Goal: Information Seeking & Learning: Learn about a topic

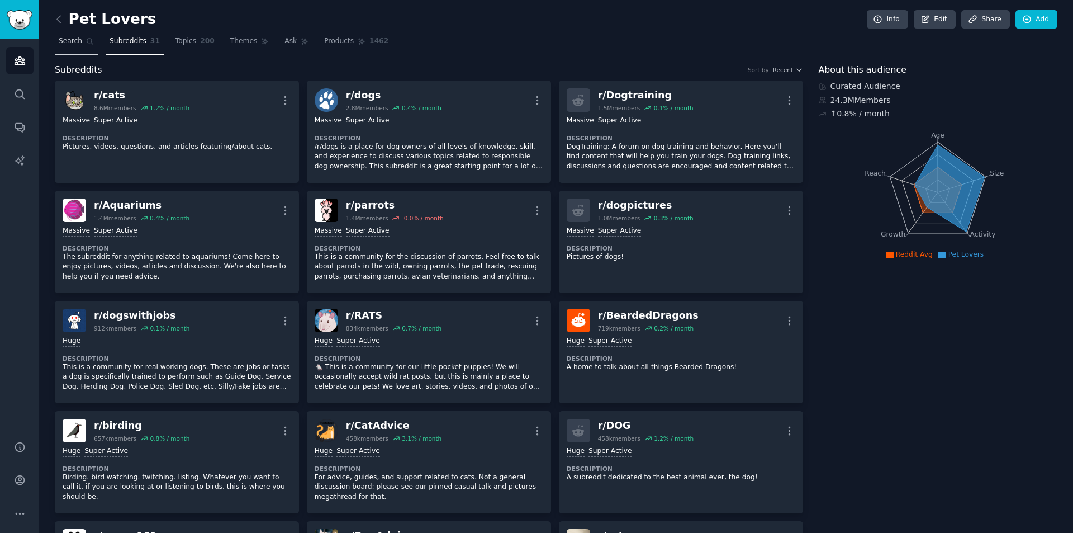
click at [80, 39] on span "Search" at bounding box center [70, 41] width 23 height 10
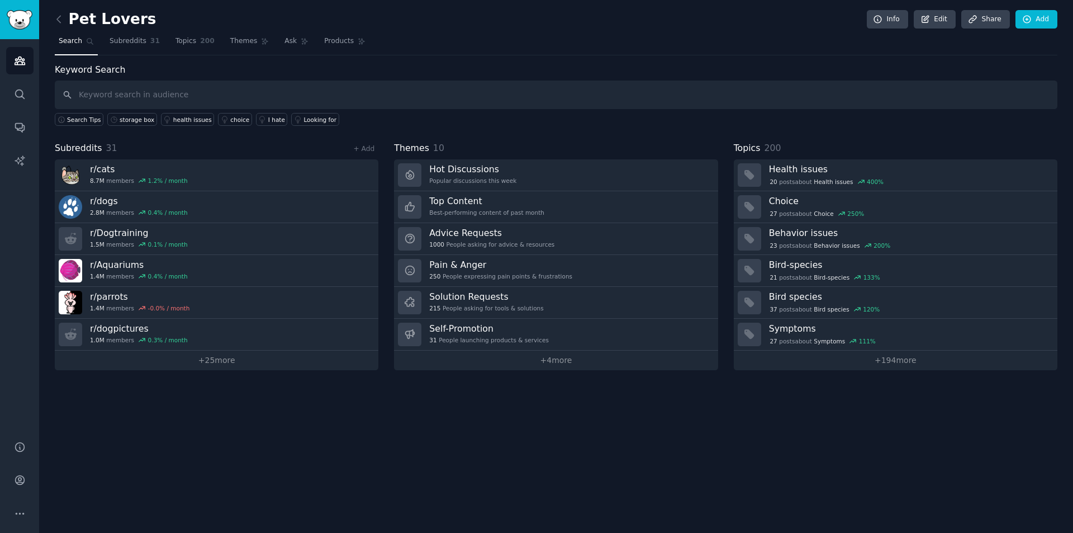
click at [121, 95] on input "text" at bounding box center [556, 95] width 1003 height 29
type input "D"
type input "dog bow"
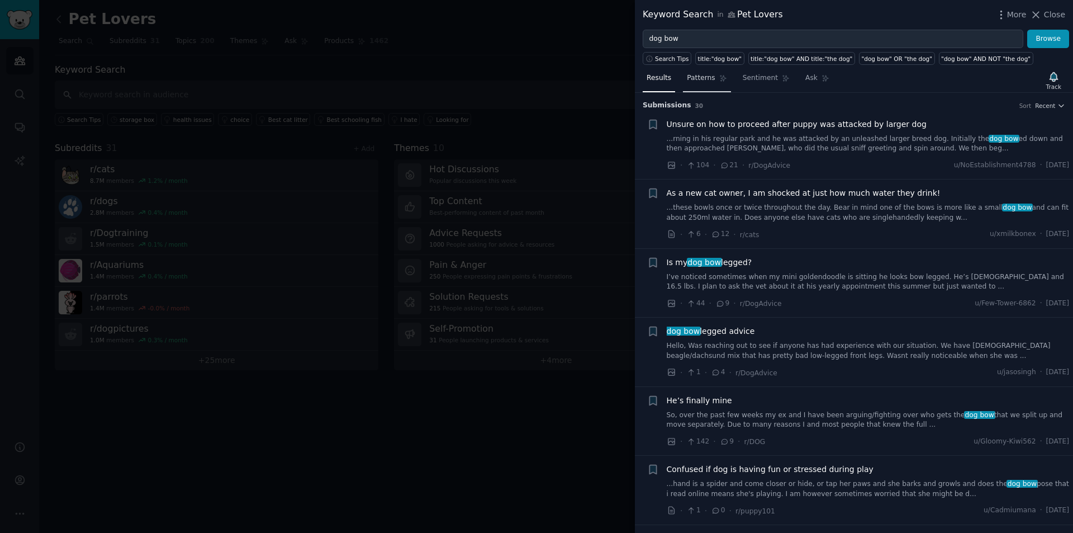
click at [697, 80] on span "Patterns" at bounding box center [701, 78] width 28 height 10
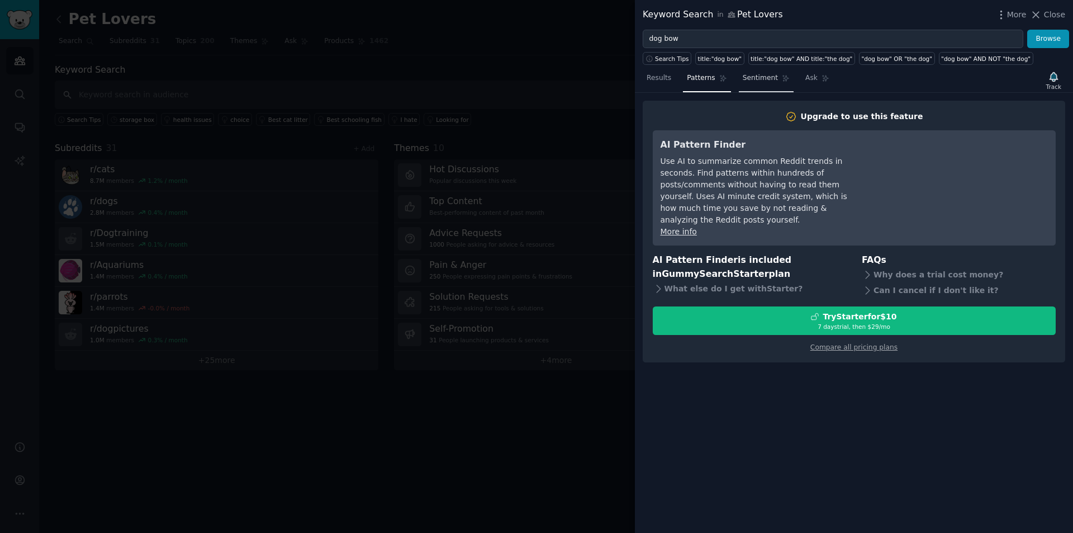
click at [744, 80] on span "Sentiment" at bounding box center [760, 78] width 35 height 10
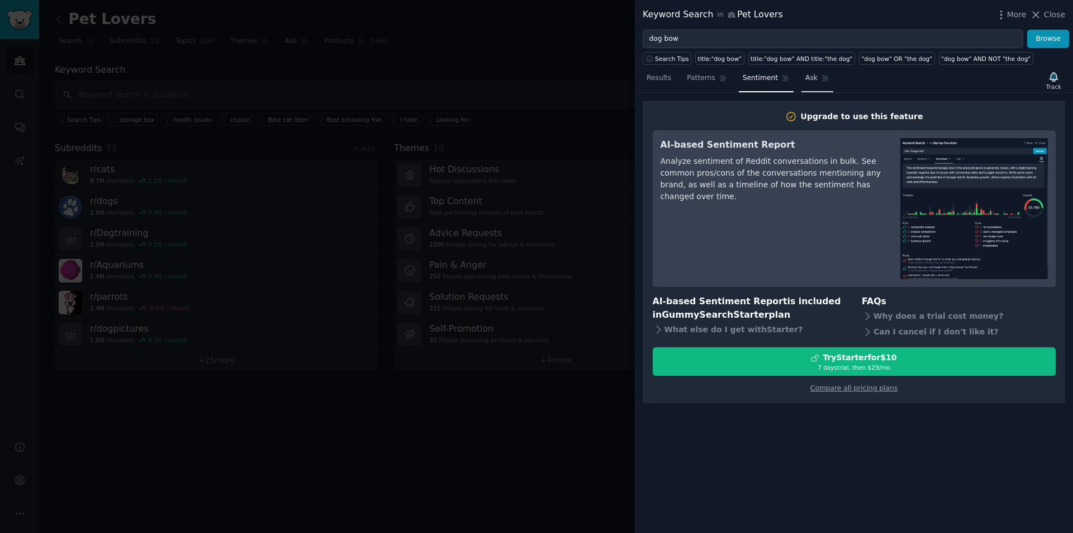
click at [807, 80] on span "Ask" at bounding box center [812, 78] width 12 height 10
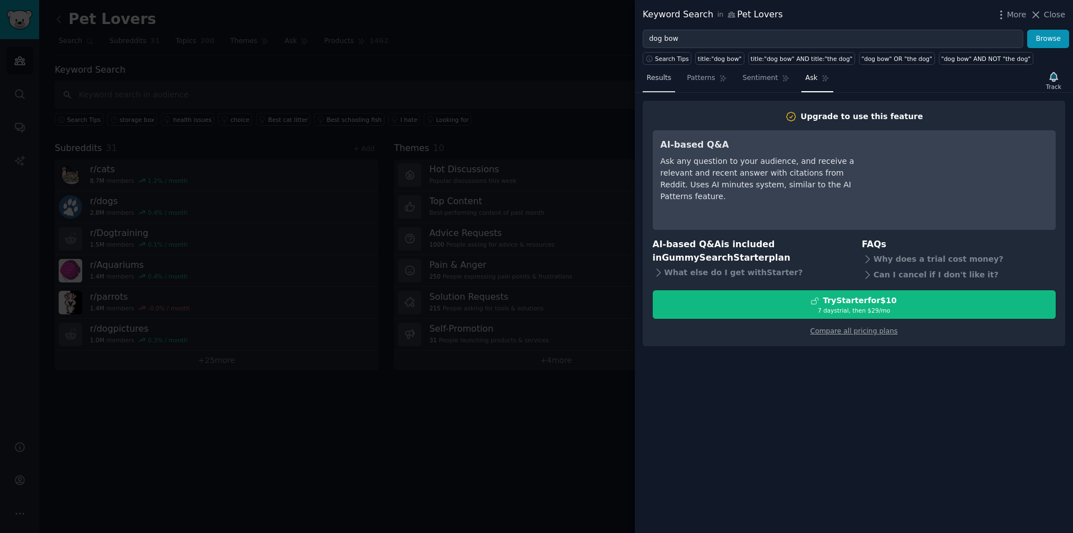
click at [661, 78] on span "Results" at bounding box center [659, 78] width 25 height 10
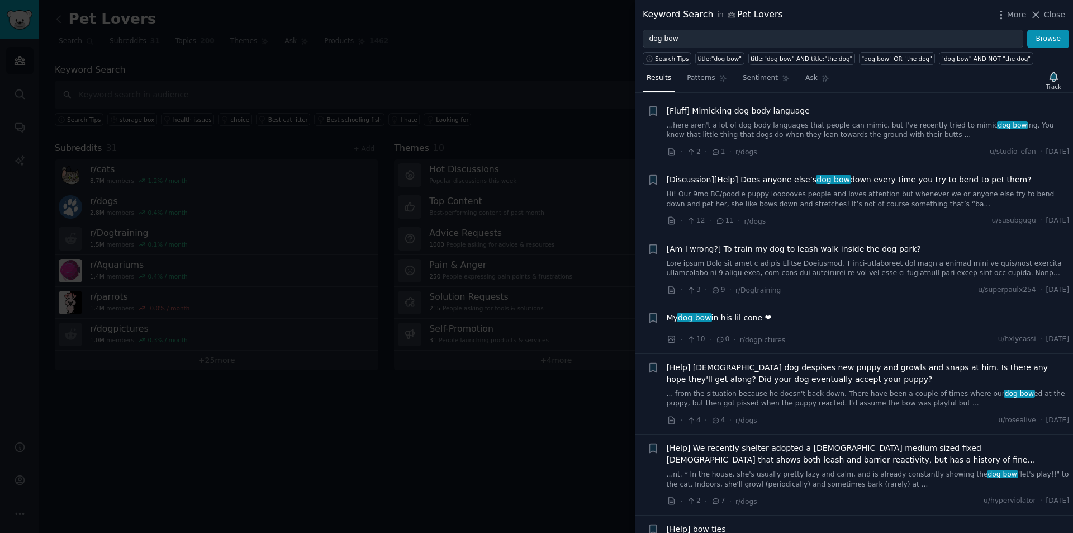
scroll to position [1426, 0]
click at [508, 84] on div at bounding box center [536, 266] width 1073 height 533
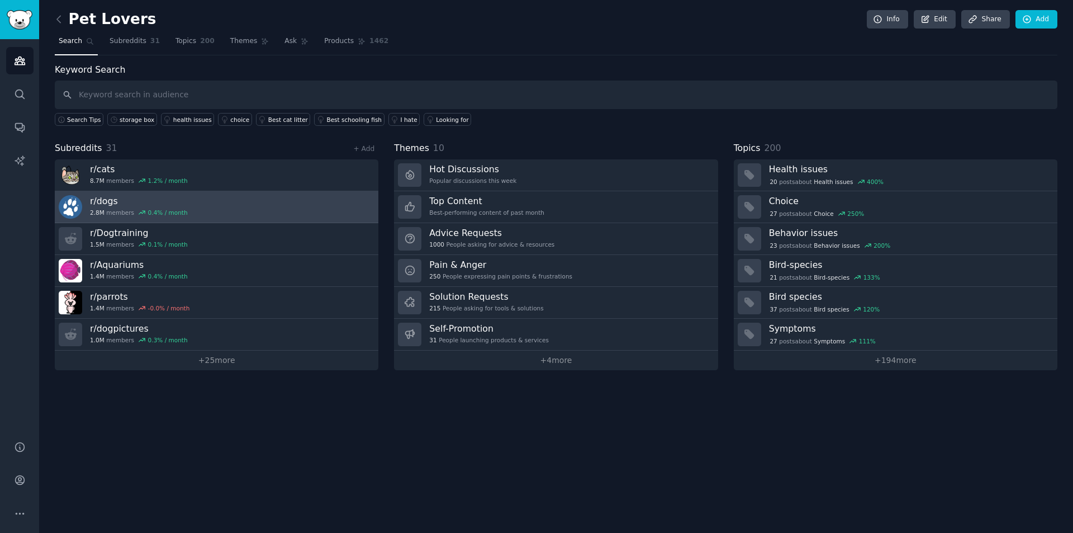
click at [238, 207] on link "r/ dogs 2.8M members 0.4 % / month" at bounding box center [217, 207] width 324 height 32
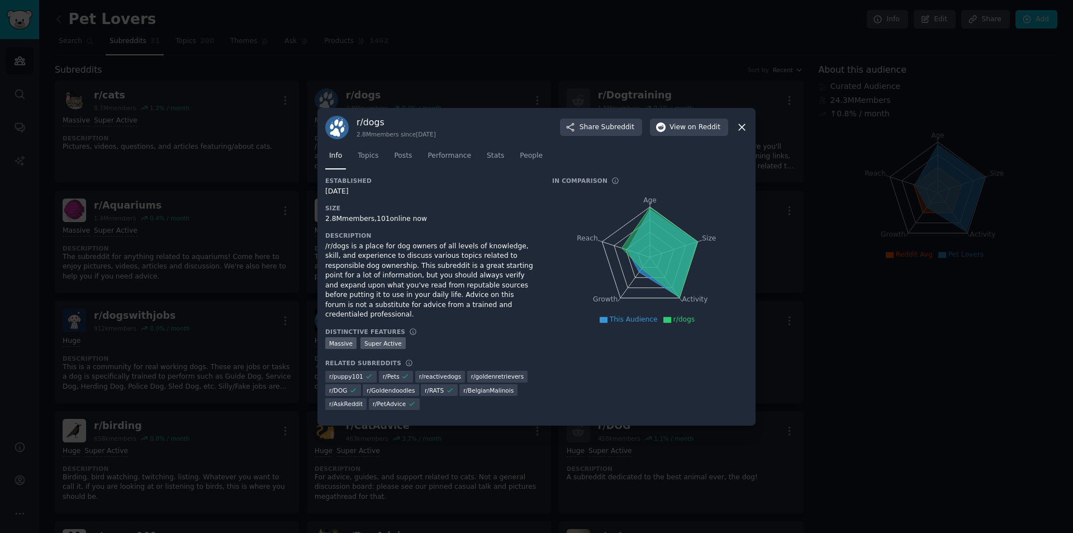
click at [505, 235] on h3 "Description" at bounding box center [430, 235] width 211 height 8
click at [619, 234] on icon "Age Size Activity Growth Reach" at bounding box center [650, 257] width 196 height 141
drag, startPoint x: 638, startPoint y: 249, endPoint x: 634, endPoint y: 254, distance: 6.3
click at [638, 250] on icon at bounding box center [659, 252] width 75 height 90
click at [741, 125] on icon at bounding box center [742, 127] width 12 height 12
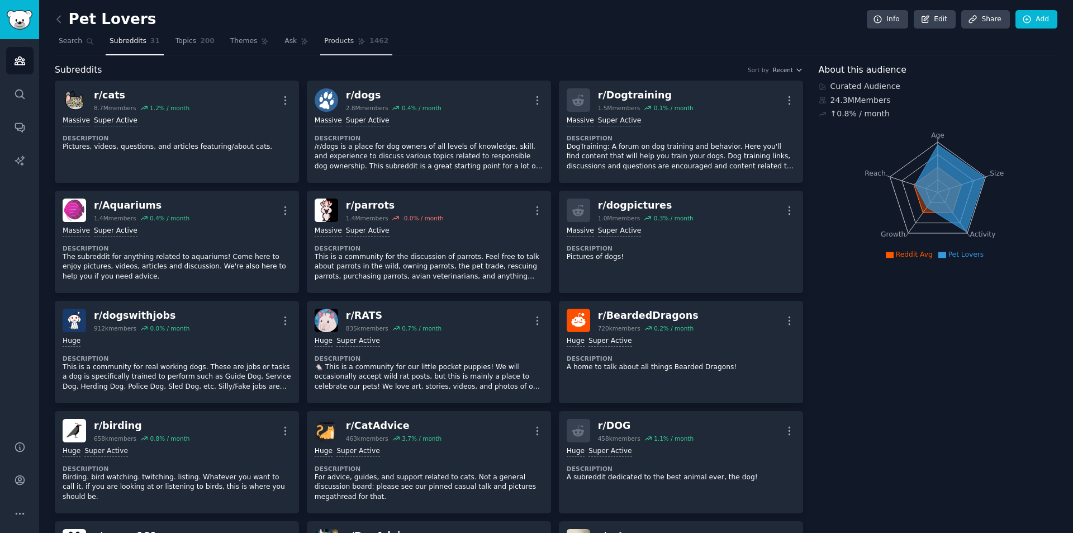
click at [334, 42] on span "Products" at bounding box center [339, 41] width 30 height 10
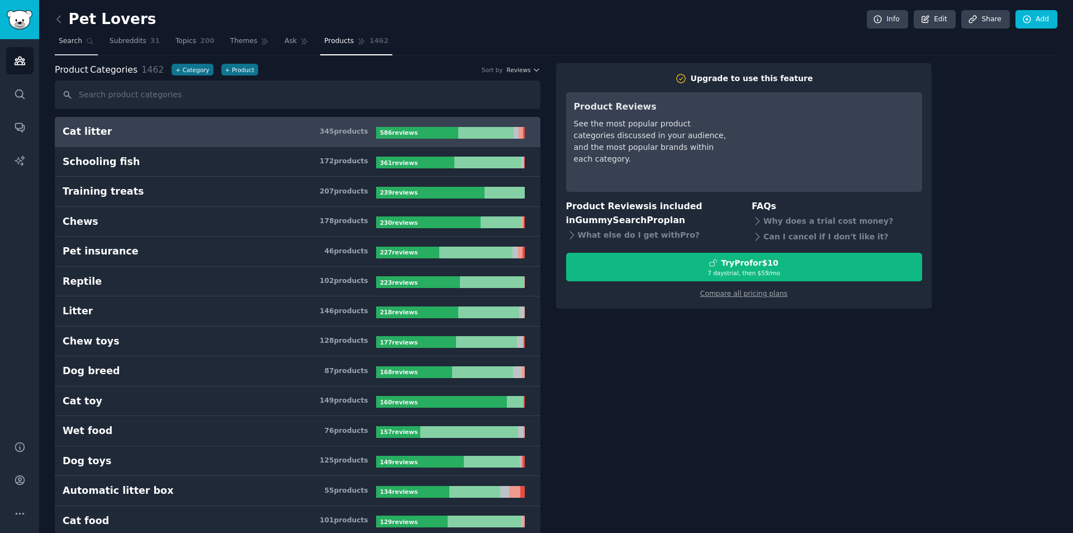
click at [81, 45] on link "Search" at bounding box center [76, 43] width 43 height 23
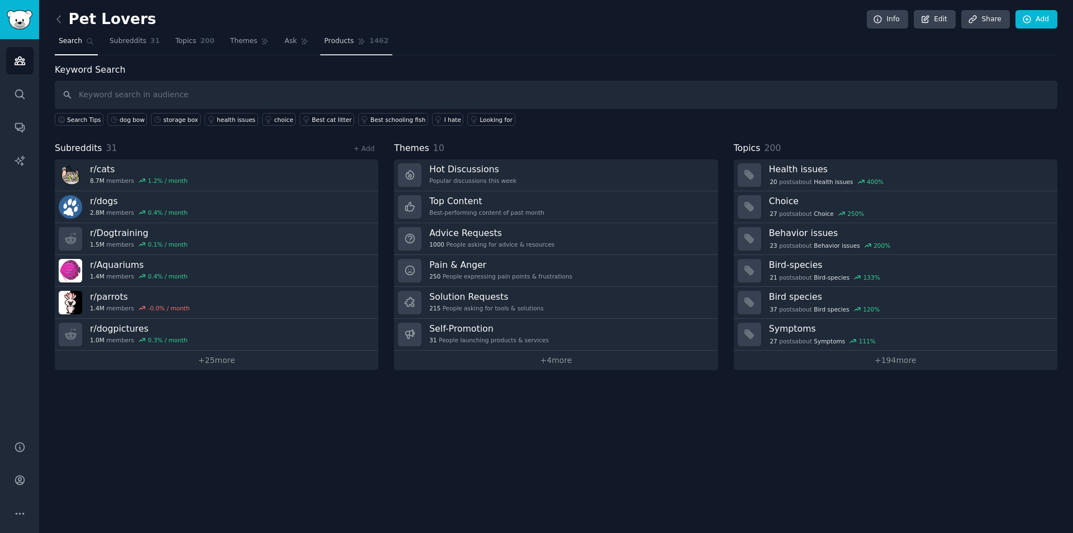
click at [342, 37] on span "Products" at bounding box center [339, 41] width 30 height 10
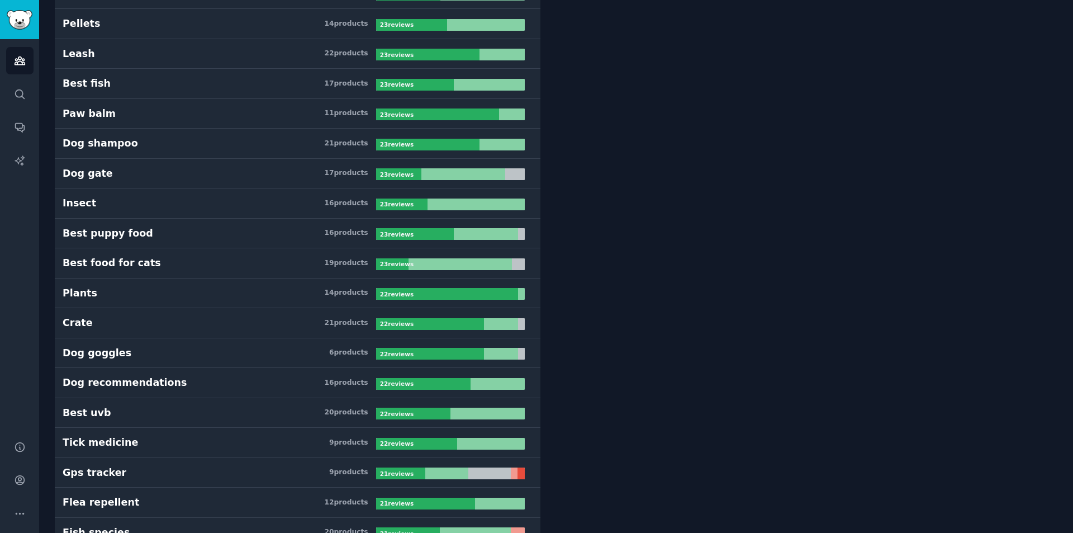
scroll to position [6374, 0]
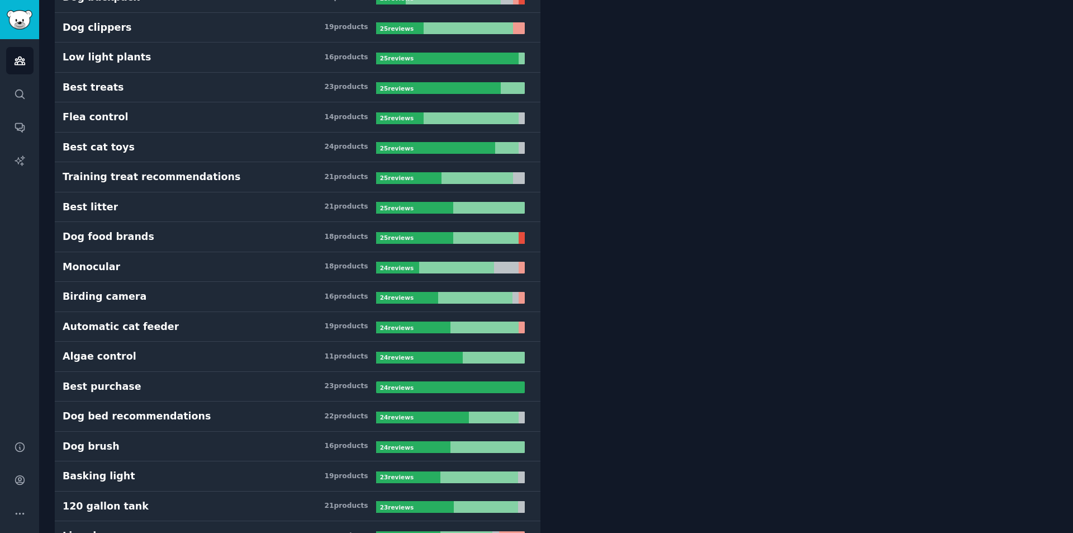
scroll to position [5367, 0]
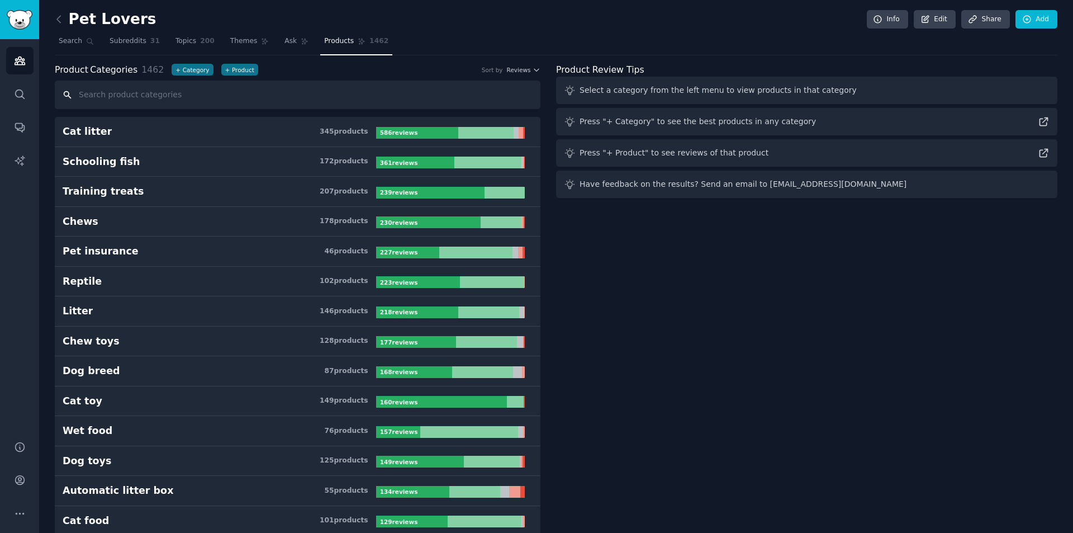
click at [188, 93] on input "text" at bounding box center [298, 95] width 486 height 29
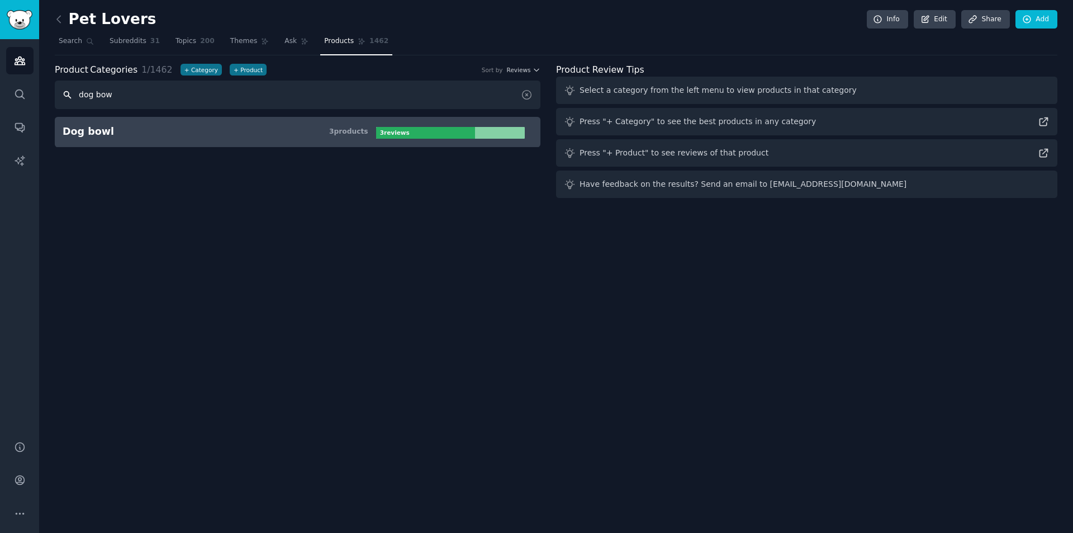
type input "dog bow"
click at [224, 125] on h3 "Dog bowl 3 product s" at bounding box center [220, 132] width 314 height 14
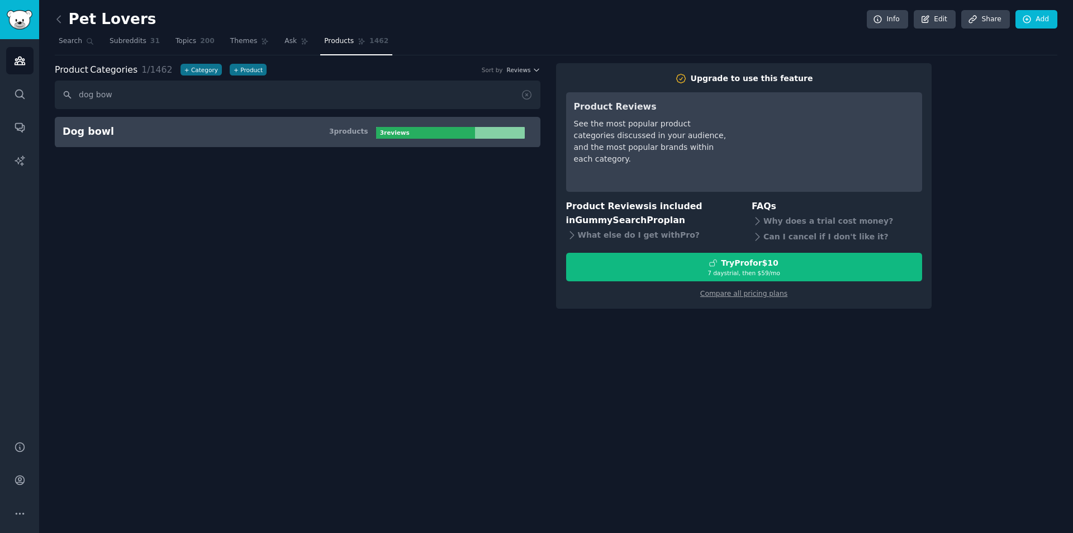
click at [224, 272] on div "Product Categories 1 / 1462 + Category + Product Sort by Reviews dog bow Dog bo…" at bounding box center [306, 185] width 502 height 245
click at [200, 42] on span "200" at bounding box center [207, 41] width 15 height 10
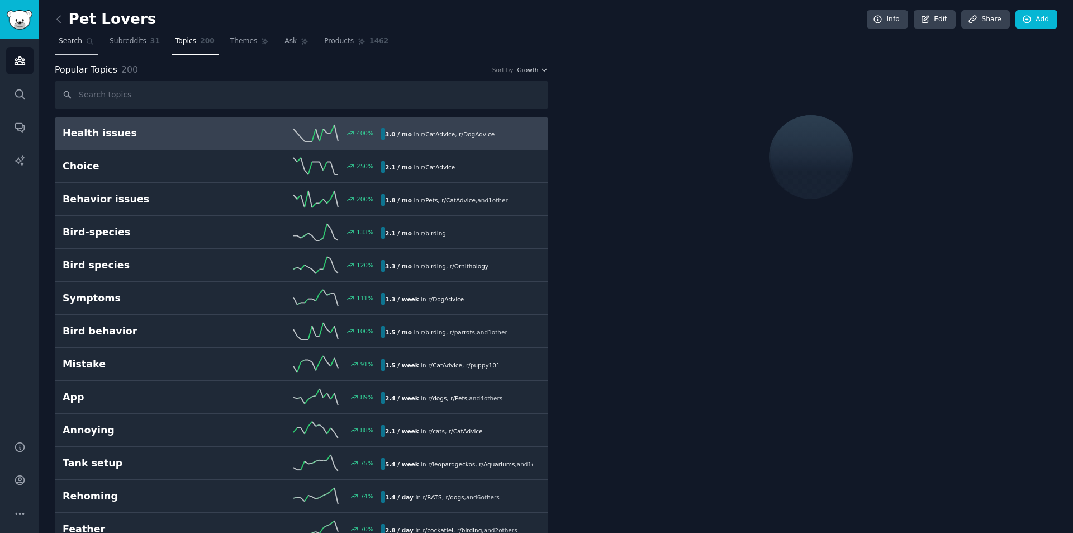
click at [76, 40] on span "Search" at bounding box center [70, 41] width 23 height 10
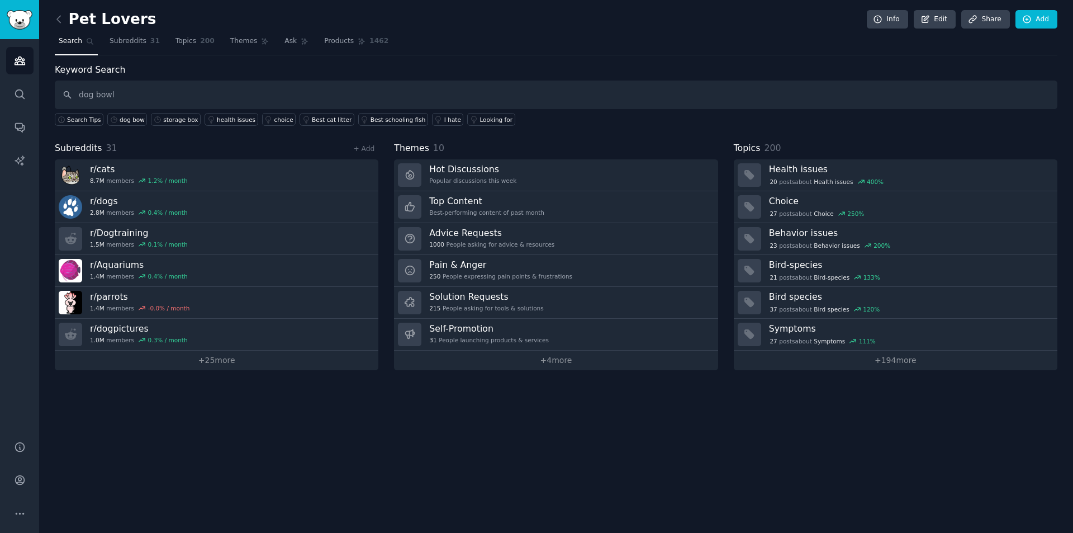
type input "dog bowl"
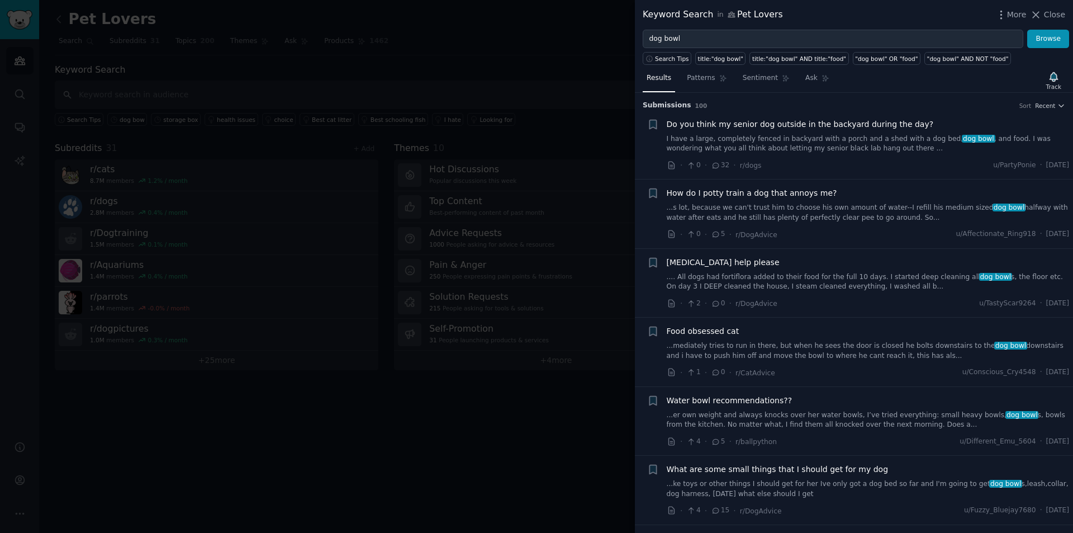
click at [738, 115] on li "+ Do you think my senior dog outside in the backyard during the day? I have a l…" at bounding box center [854, 145] width 438 height 69
click at [746, 124] on span "Do you think my senior dog outside in the backyard during the day?" at bounding box center [800, 125] width 267 height 12
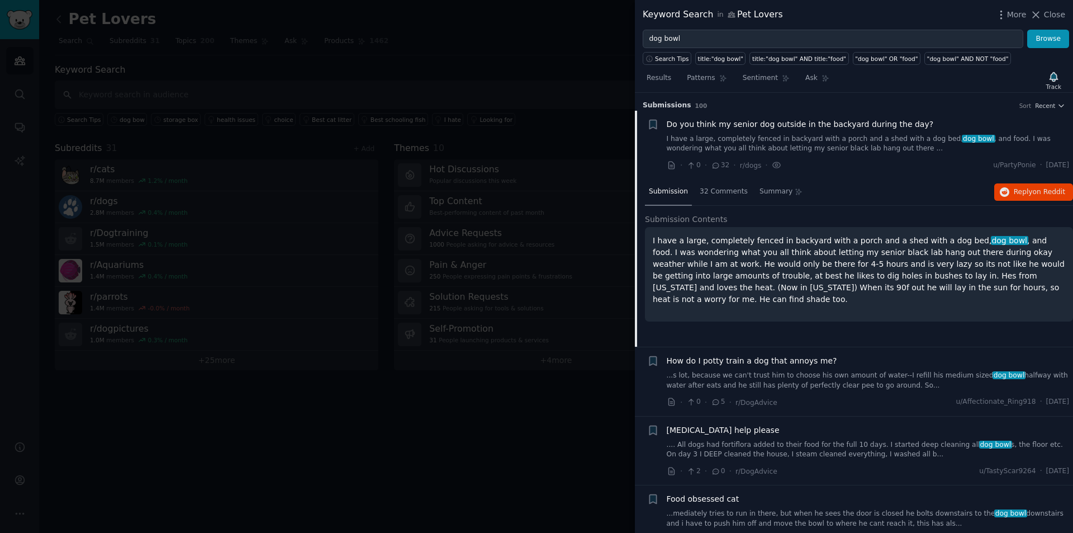
scroll to position [18, 0]
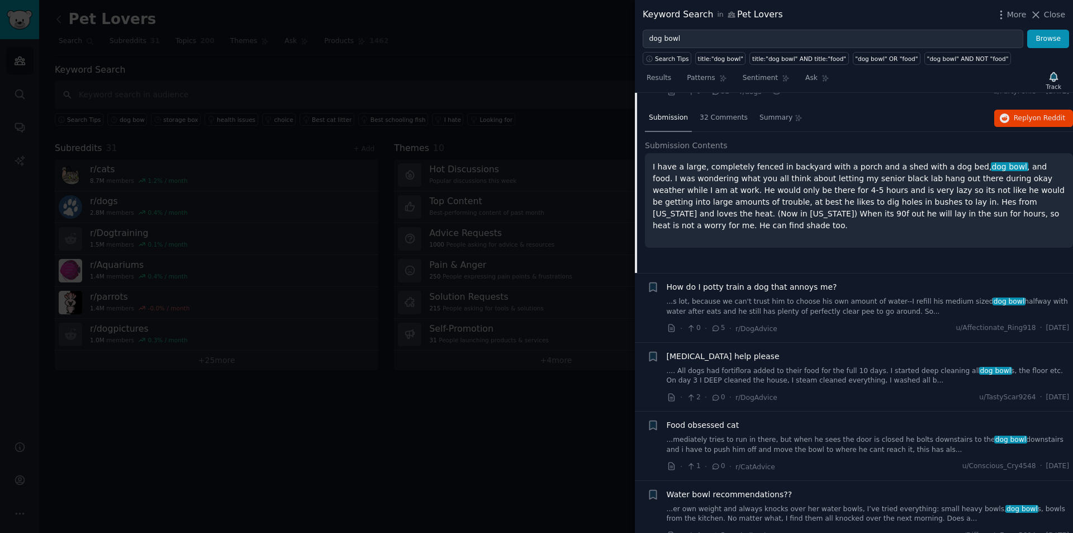
click at [775, 308] on link "...s lot, because we can't trust him to choose his own amount of water--I refil…" at bounding box center [868, 307] width 403 height 20
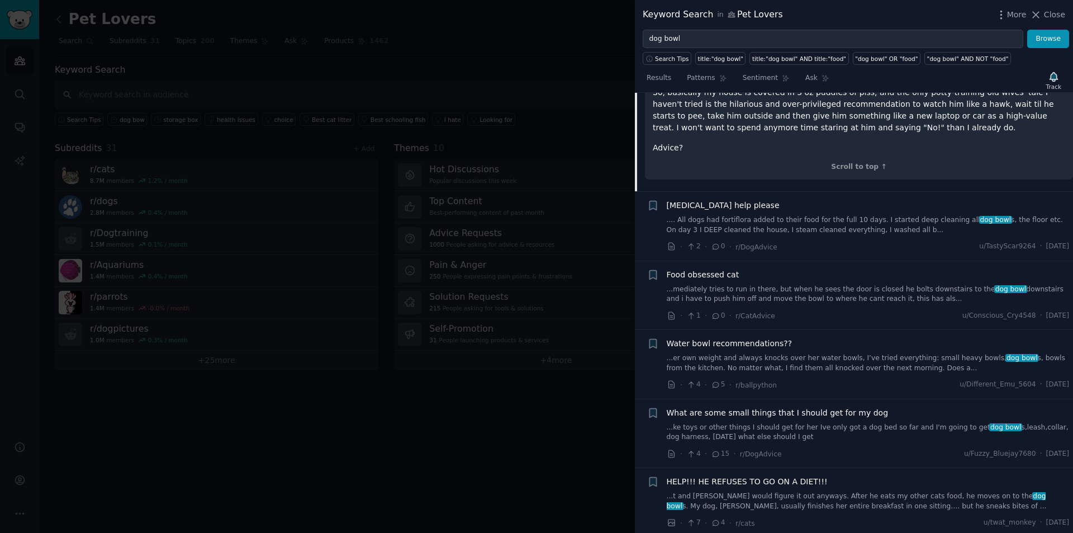
scroll to position [280, 0]
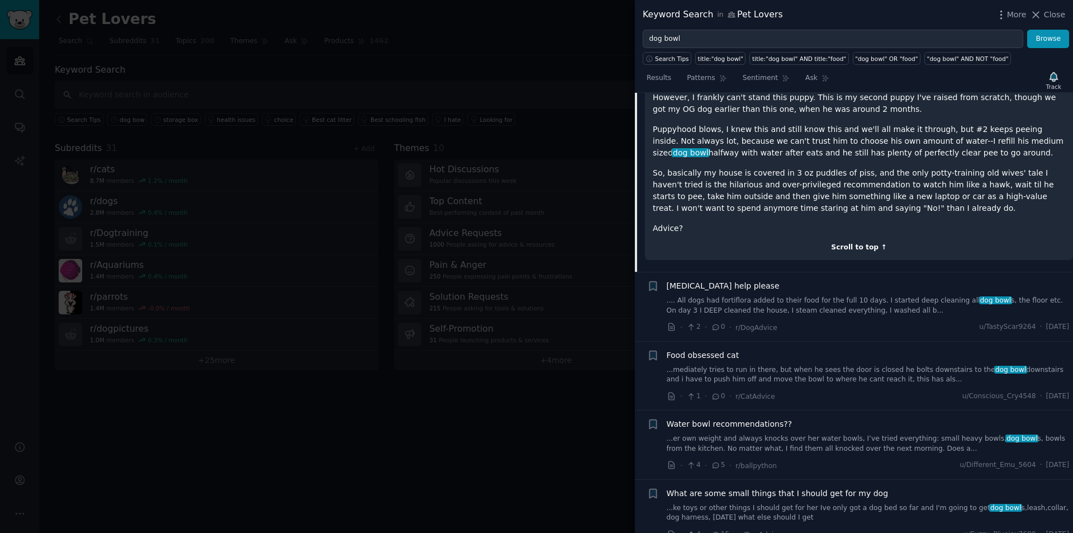
click at [862, 248] on div "Scroll to top ↑" at bounding box center [859, 248] width 413 height 10
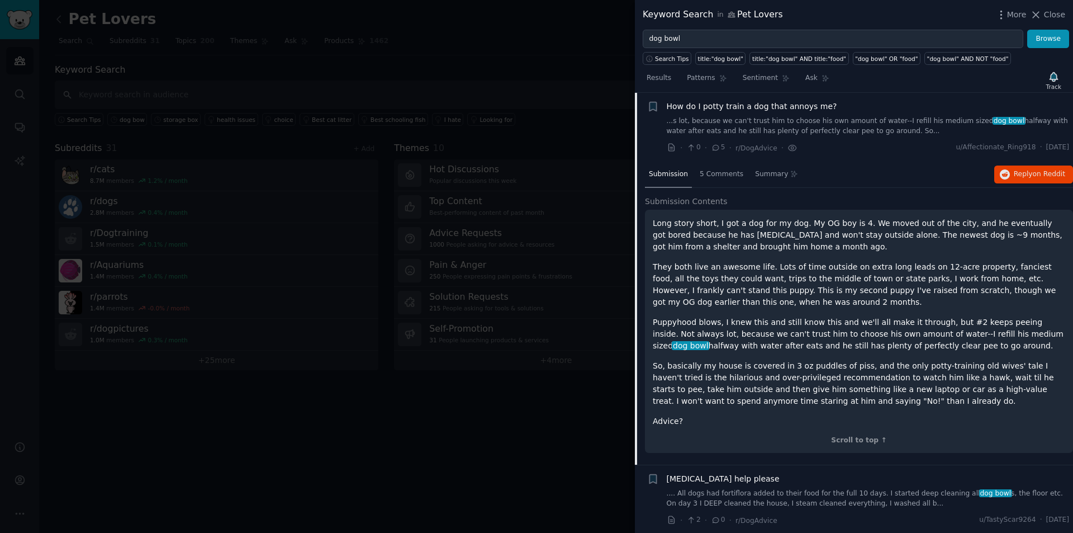
click at [876, 355] on div "Long story short, I got a dog for my dog. My OG boy is 4. We moved out of the c…" at bounding box center [859, 322] width 413 height 210
click at [763, 309] on div "Long story short, I got a dog for my dog. My OG boy is 4. We moved out of the c…" at bounding box center [859, 322] width 413 height 210
click at [794, 171] on div "Summary" at bounding box center [776, 175] width 51 height 27
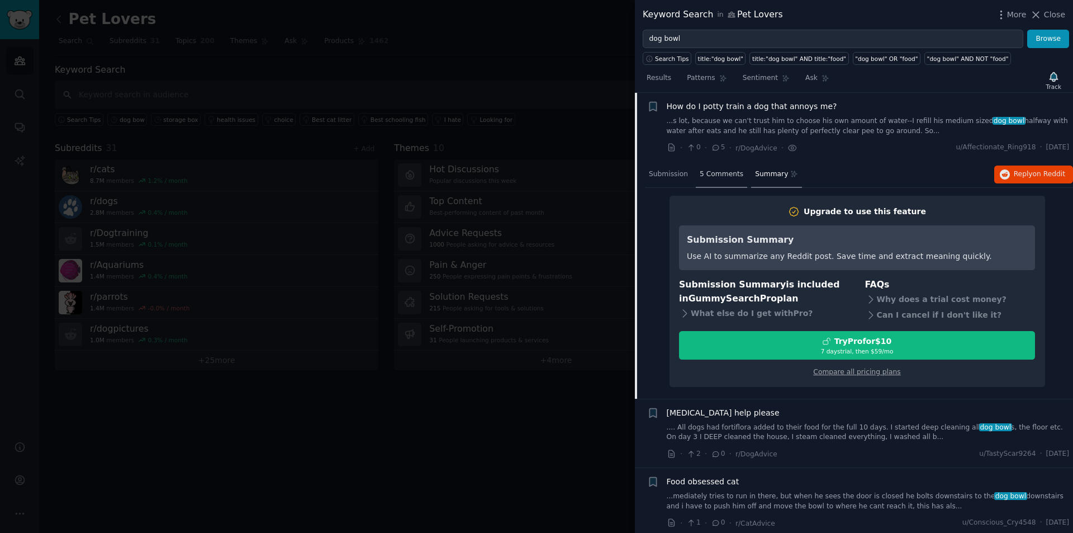
click at [711, 174] on span "5 Comments" at bounding box center [722, 174] width 44 height 10
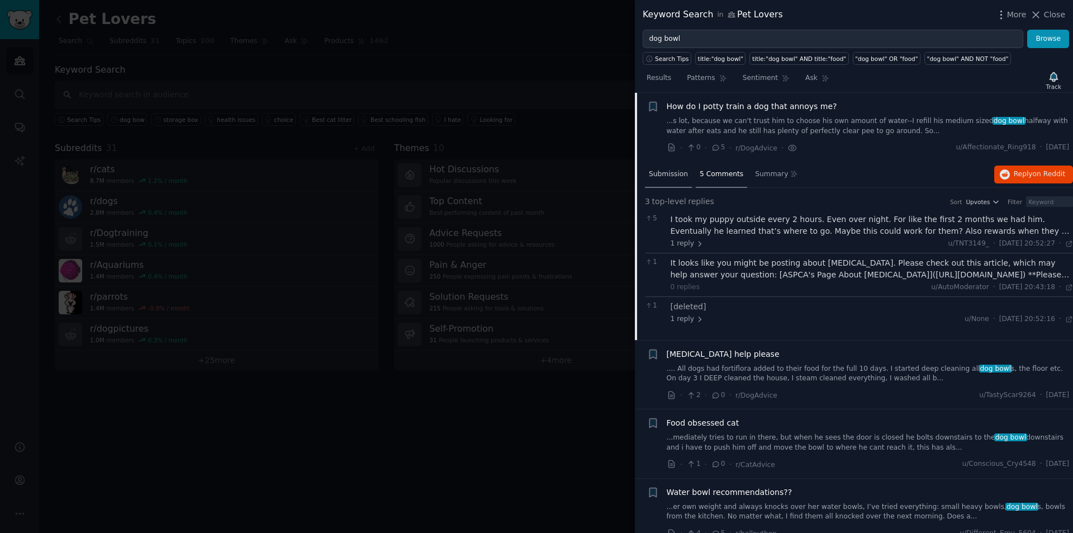
click at [674, 175] on span "Submission" at bounding box center [668, 174] width 39 height 10
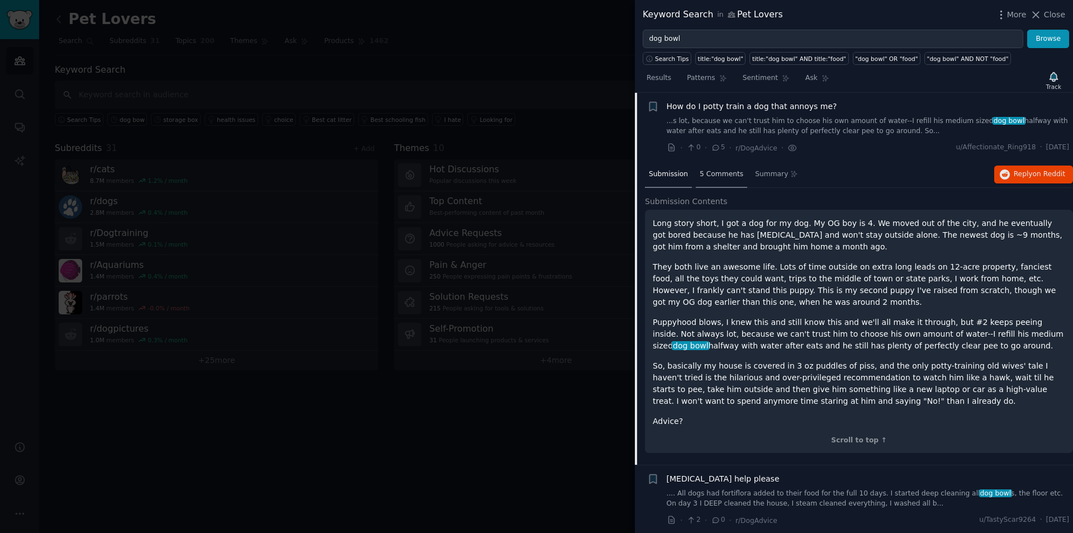
click at [713, 176] on span "5 Comments" at bounding box center [722, 174] width 44 height 10
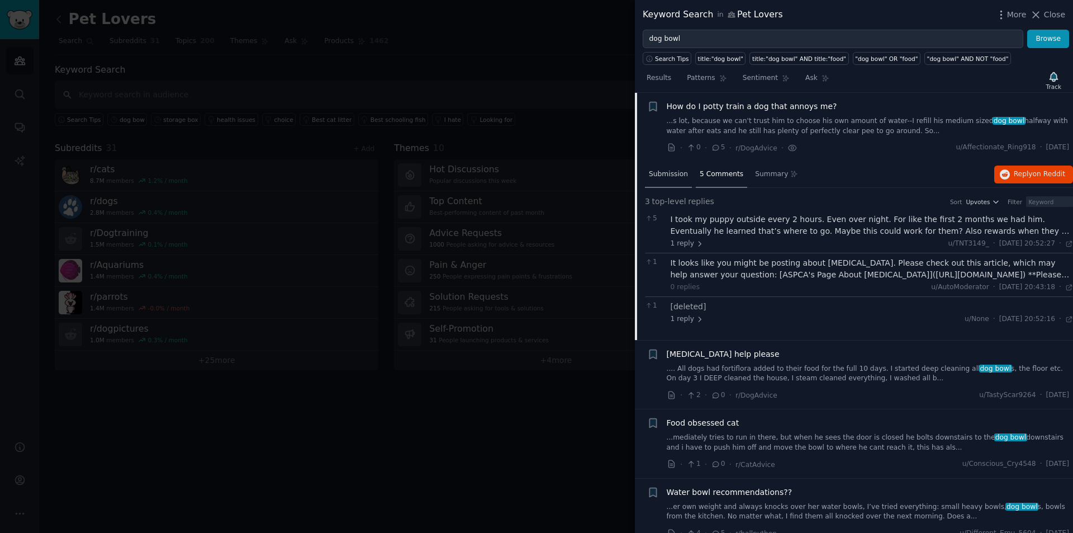
click at [670, 170] on span "Submission" at bounding box center [668, 174] width 39 height 10
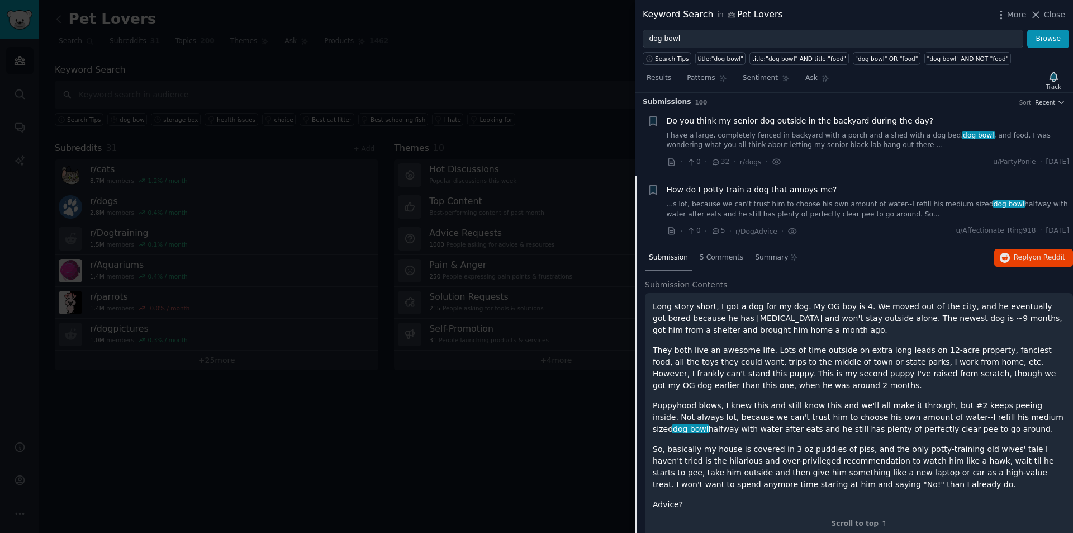
scroll to position [0, 0]
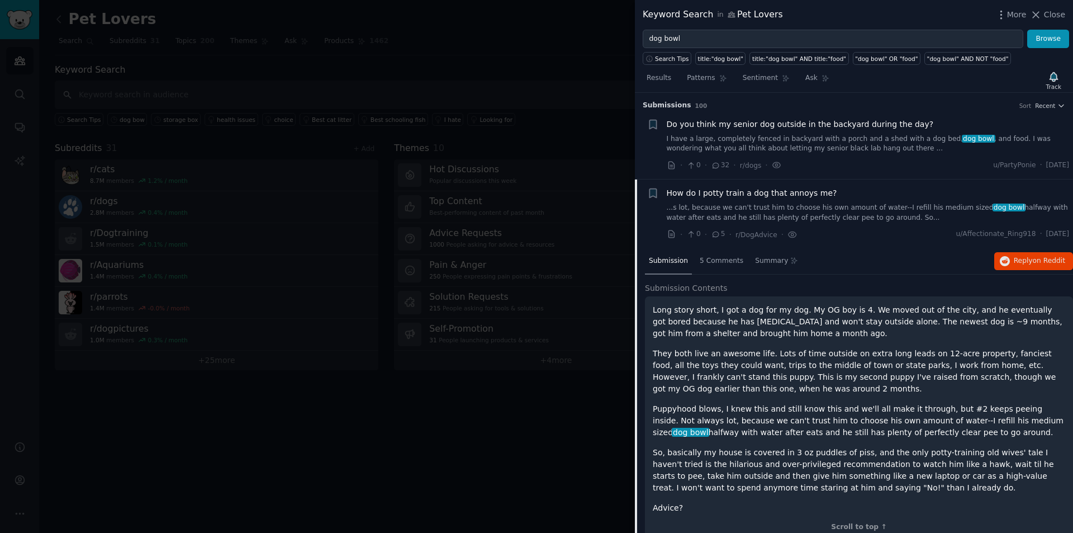
click at [751, 141] on link "I have a large, completely fenced in backyard with a porch and a shed with a do…" at bounding box center [868, 144] width 403 height 20
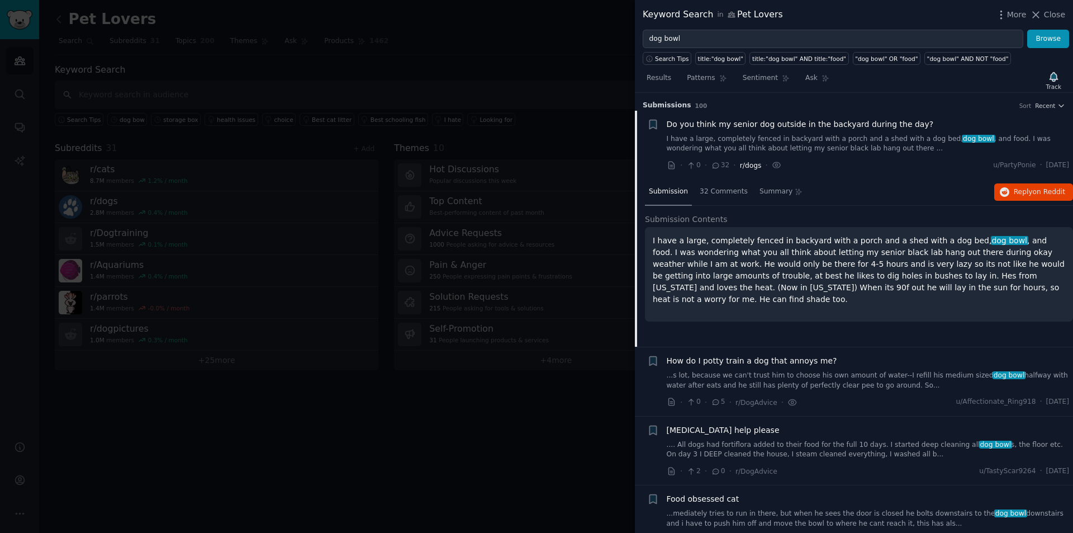
scroll to position [18, 0]
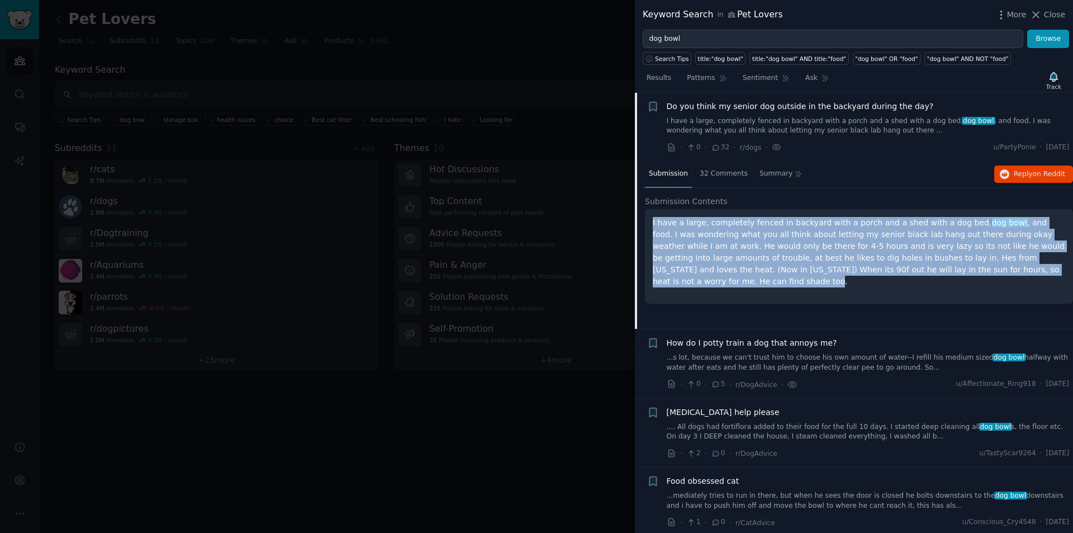
drag, startPoint x: 653, startPoint y: 220, endPoint x: 785, endPoint y: 279, distance: 144.4
click at [785, 279] on p "I have a large, completely fenced in backyard with a porch and a shed with a do…" at bounding box center [859, 252] width 413 height 70
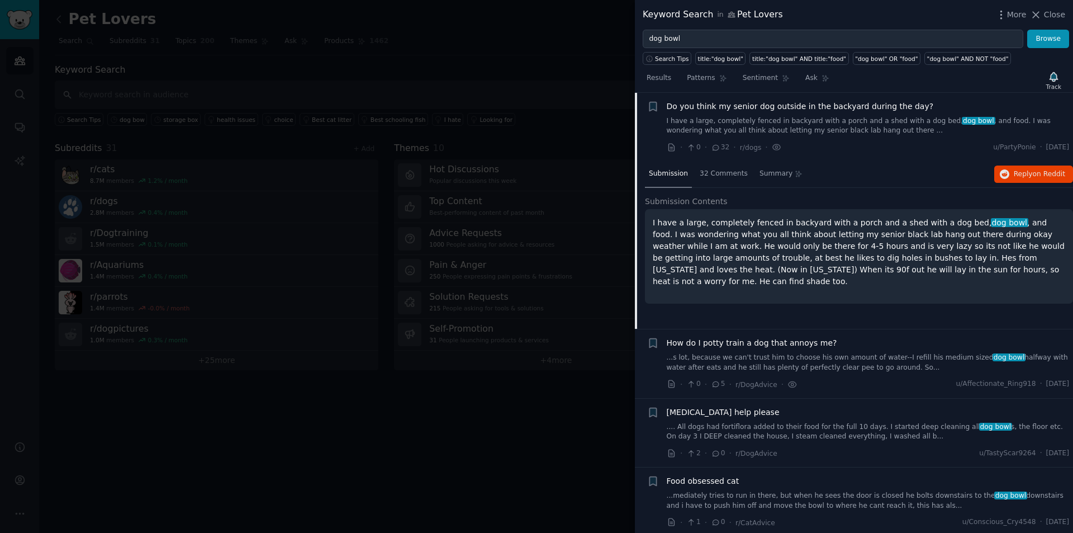
click at [974, 351] on div "How do I potty train a dog that annoys me? ...s lot, because we can't trust him…" at bounding box center [868, 354] width 403 height 35
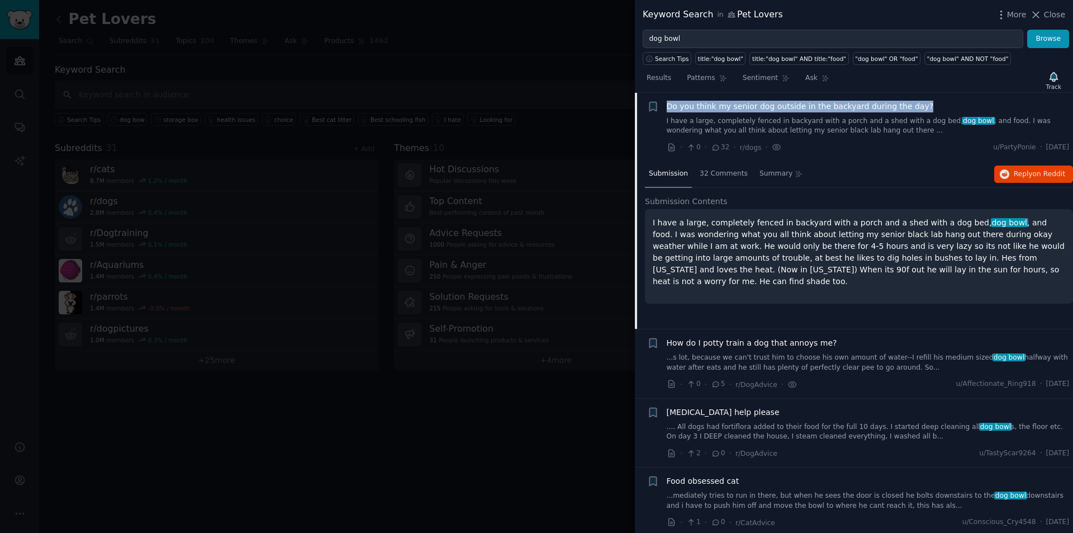
drag, startPoint x: 665, startPoint y: 105, endPoint x: 930, endPoint y: 106, distance: 264.5
click at [930, 106] on div "+ Do you think my senior dog outside in the backyard during the day? I have a l…" at bounding box center [858, 127] width 423 height 53
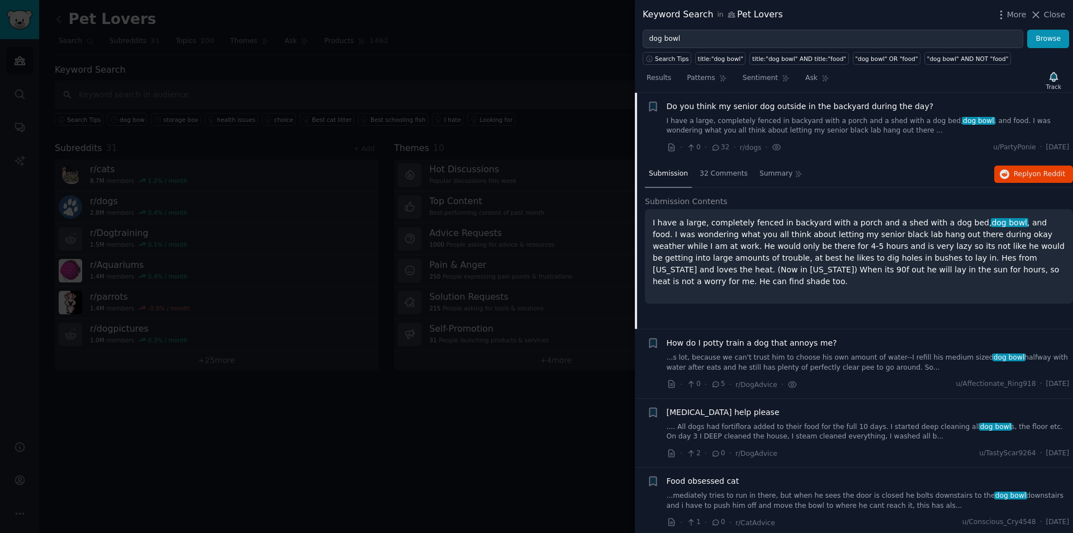
click at [853, 190] on div "Submission 32 Comments Summary Reply on Reddit Submission Contents I have a lar…" at bounding box center [859, 245] width 428 height 168
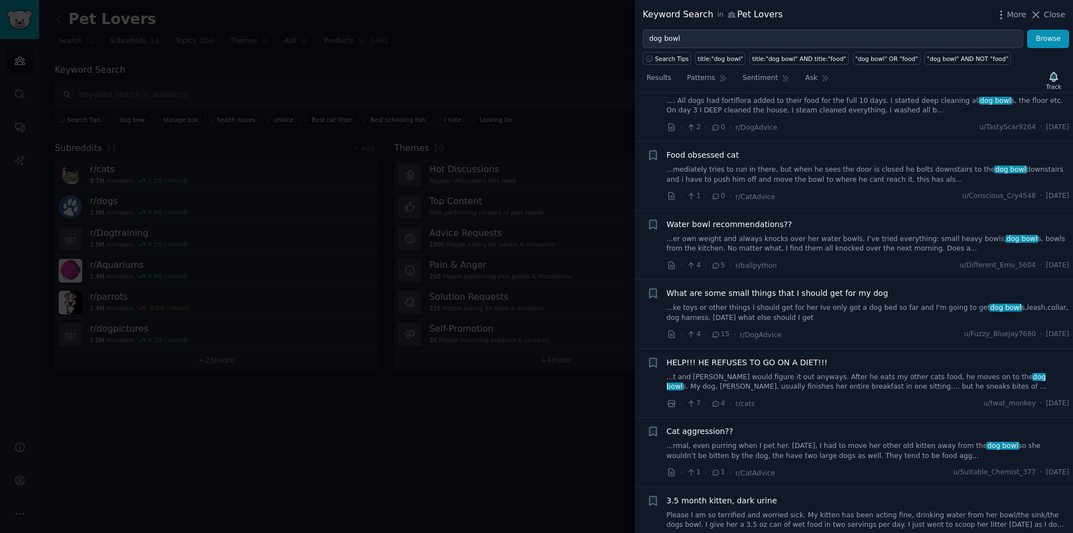
scroll to position [353, 0]
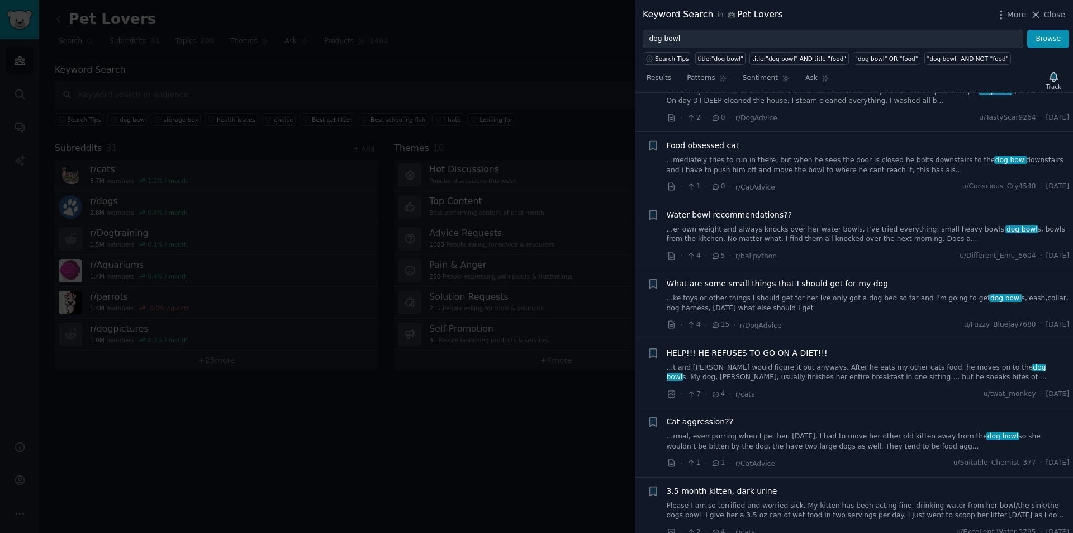
click at [581, 75] on div at bounding box center [536, 266] width 1073 height 533
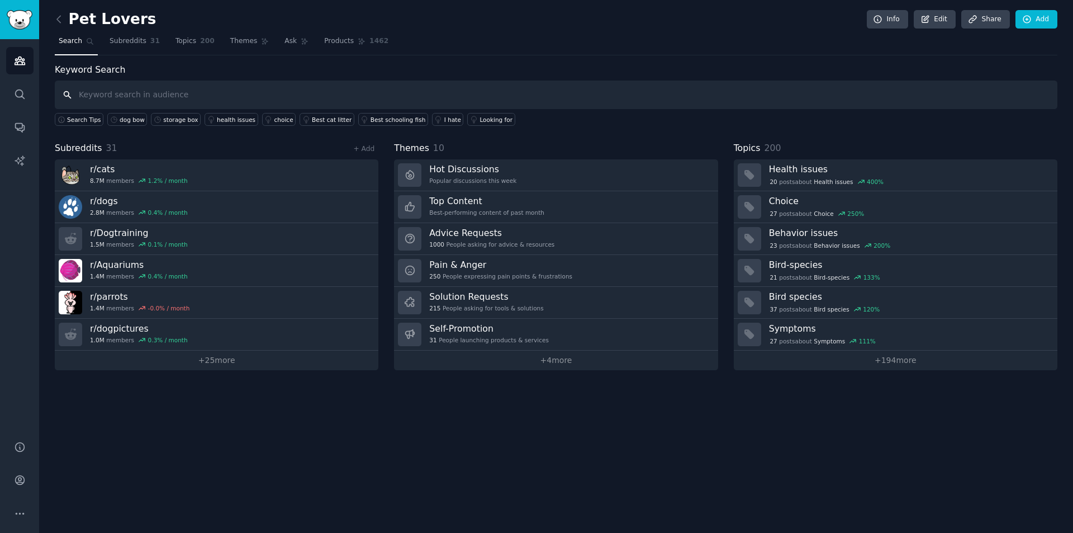
click at [166, 94] on input "text" at bounding box center [556, 95] width 1003 height 29
click at [138, 39] on span "Subreddits" at bounding box center [128, 41] width 37 height 10
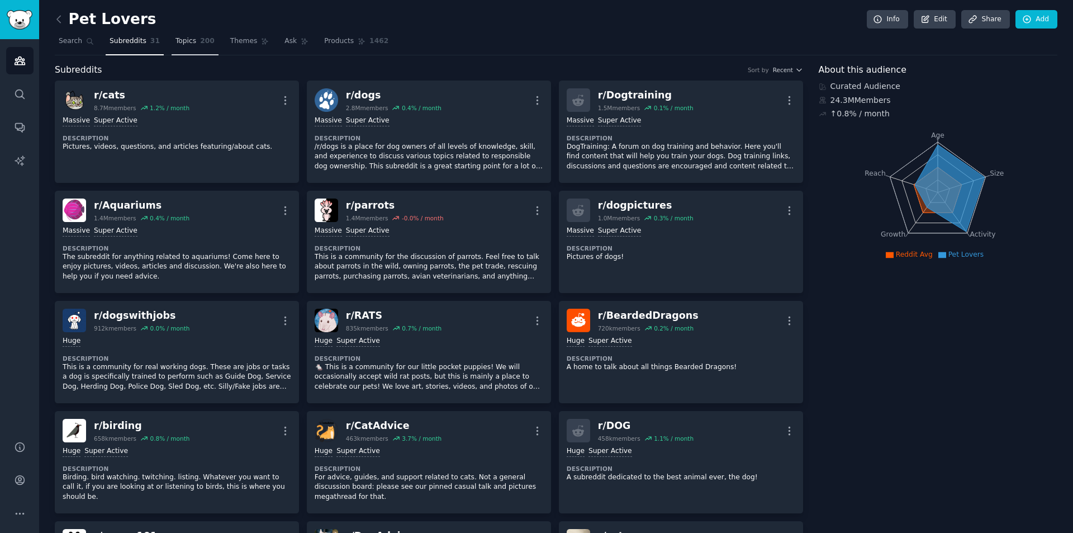
click at [193, 38] on link "Topics 200" at bounding box center [195, 43] width 47 height 23
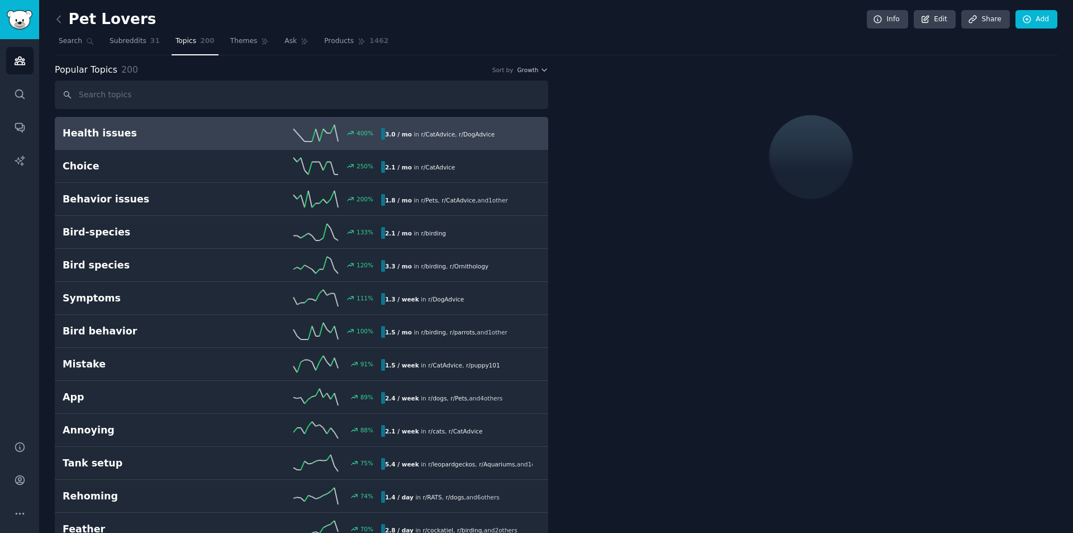
click at [181, 91] on input "text" at bounding box center [302, 95] width 494 height 29
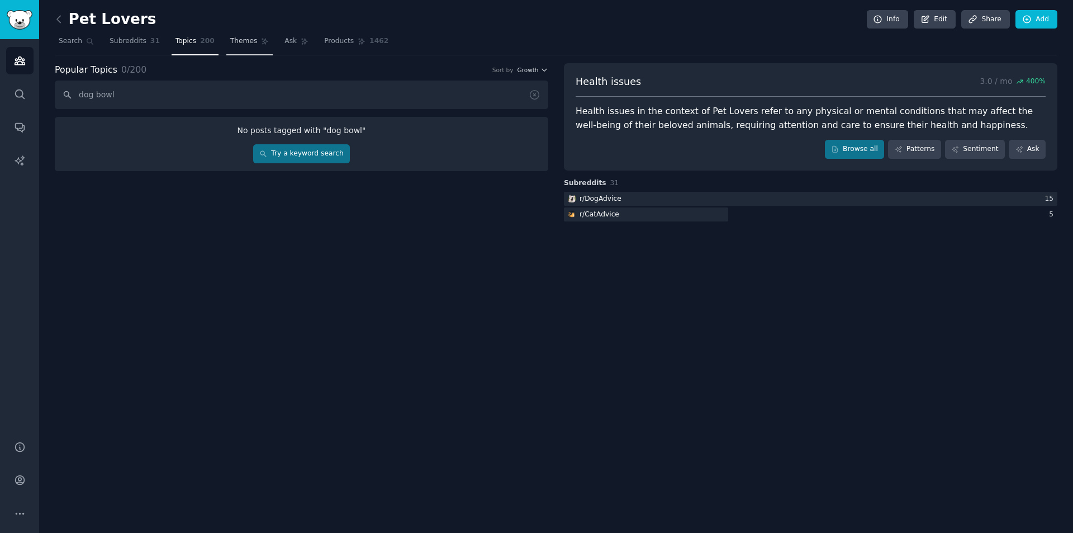
type input "dog bowl"
click at [240, 37] on span "Themes" at bounding box center [243, 41] width 27 height 10
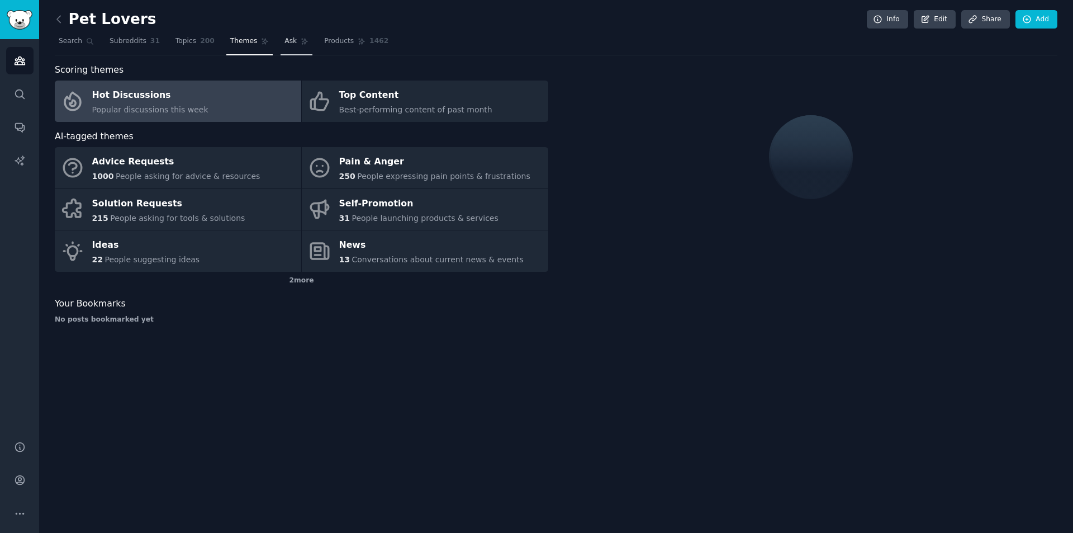
click at [285, 46] on span "Ask" at bounding box center [291, 41] width 12 height 10
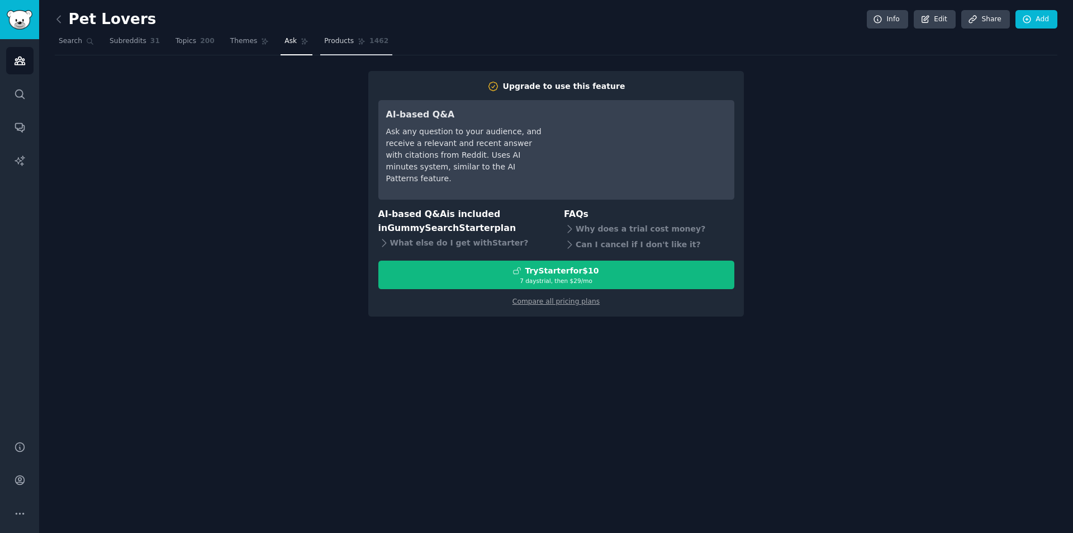
click at [320, 43] on link "Products 1462" at bounding box center [356, 43] width 72 height 23
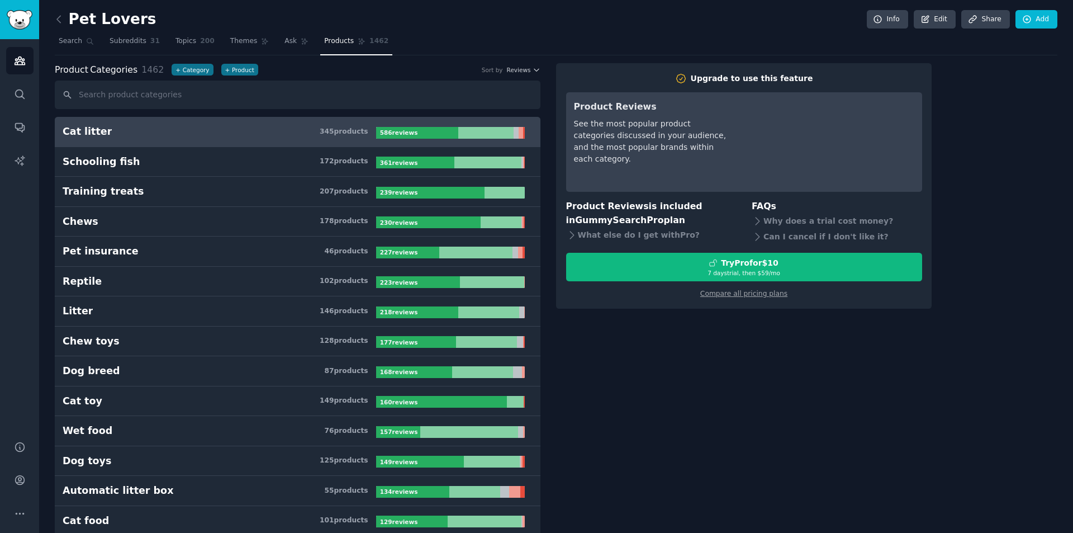
click at [184, 94] on input "text" at bounding box center [298, 95] width 486 height 29
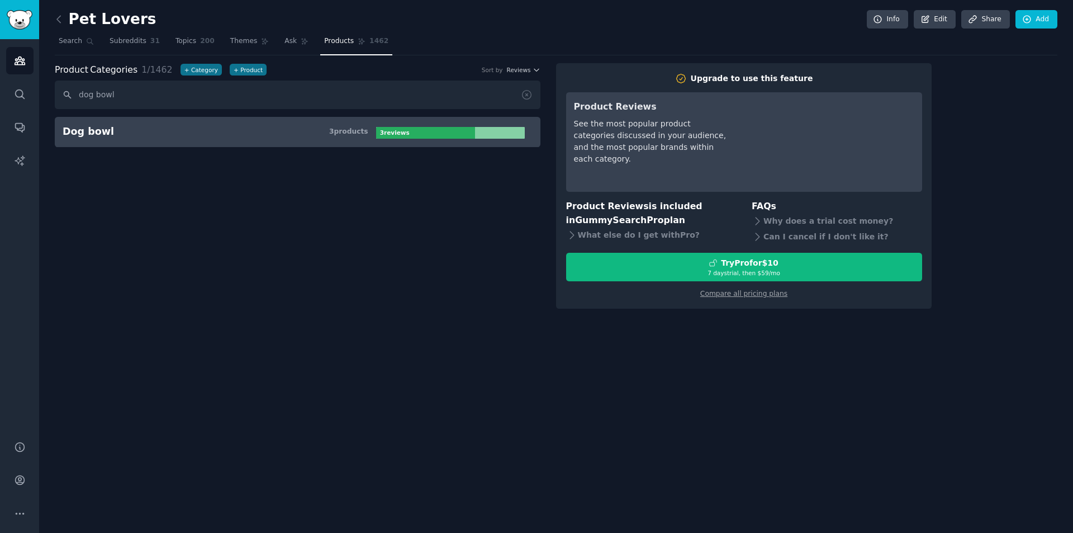
type input "dog bowl"
click at [194, 139] on link "Dog bowl 3 product s 3 review s" at bounding box center [298, 132] width 486 height 30
click at [314, 127] on h3 "Dog bowl 3 product s" at bounding box center [220, 132] width 314 height 14
click at [392, 130] on b "3 review s" at bounding box center [395, 132] width 30 height 7
click at [424, 130] on div at bounding box center [426, 133] width 100 height 12
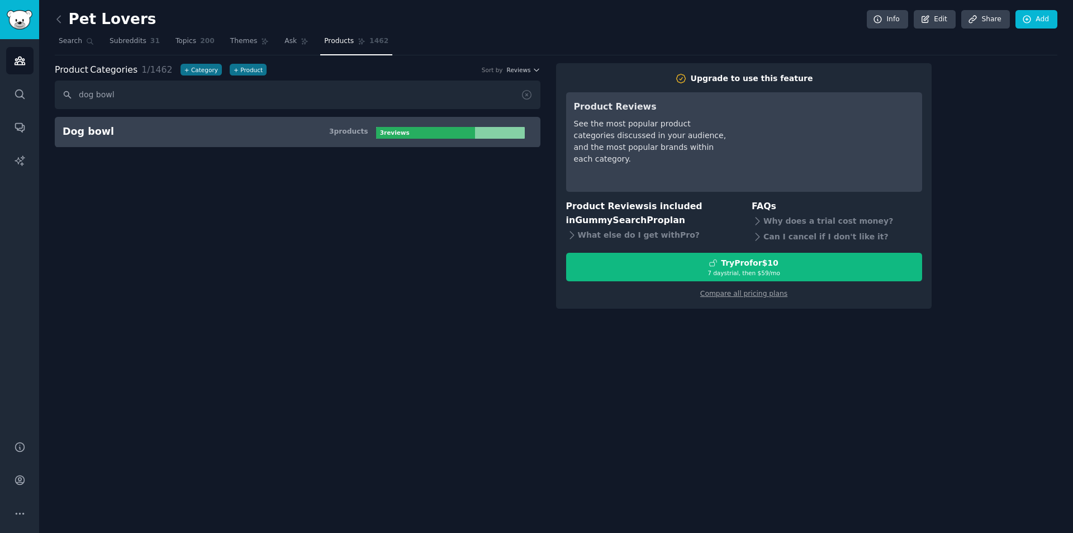
click at [463, 130] on div at bounding box center [426, 133] width 100 height 12
click at [86, 40] on icon at bounding box center [90, 41] width 8 height 8
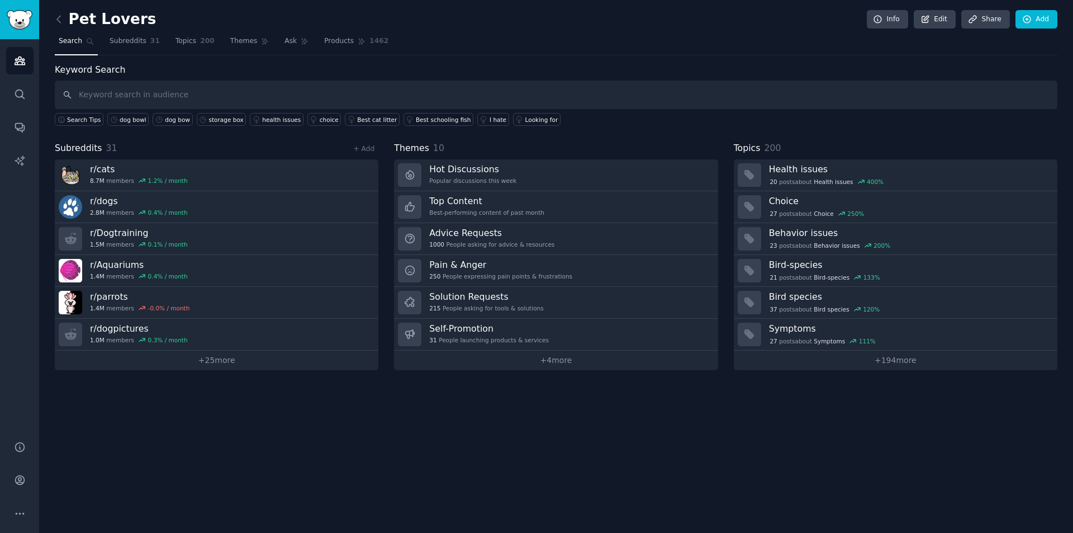
click at [185, 97] on input "text" at bounding box center [556, 95] width 1003 height 29
click at [122, 119] on div "dog bowl" at bounding box center [133, 120] width 27 height 8
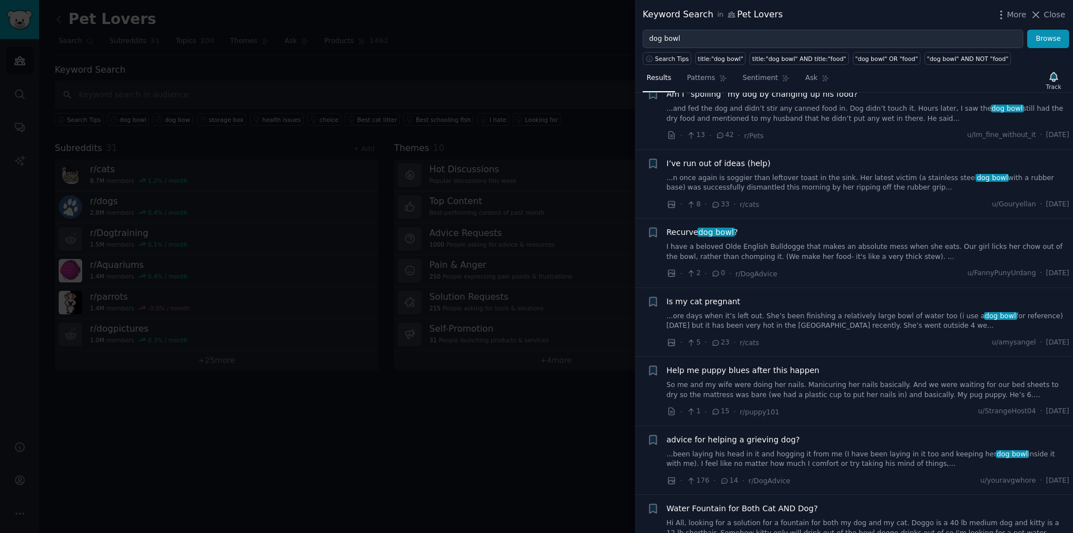
scroll to position [1733, 0]
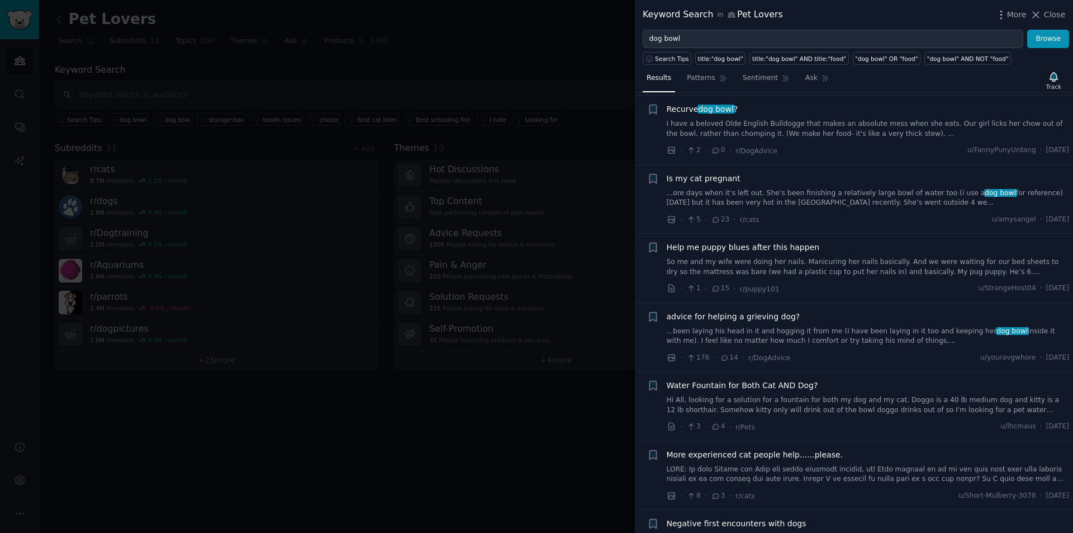
click at [534, 193] on div at bounding box center [536, 266] width 1073 height 533
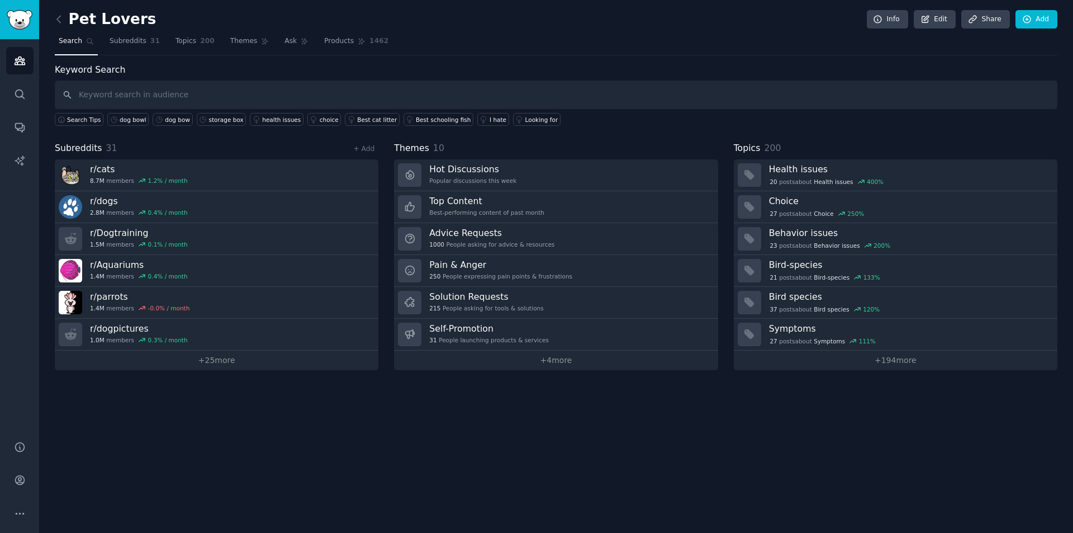
click at [505, 398] on div "Pet Lovers Info Edit Share Add Search Subreddits 31 Topics 200 Themes Ask Produ…" at bounding box center [556, 266] width 1034 height 533
